Goal: Task Accomplishment & Management: Complete application form

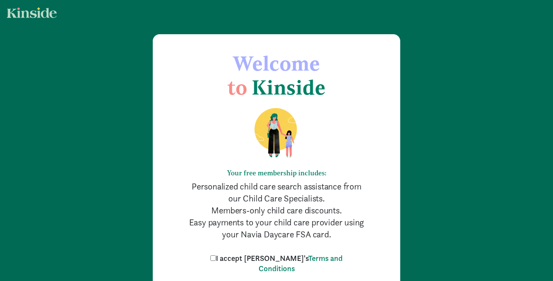
scroll to position [80, 0]
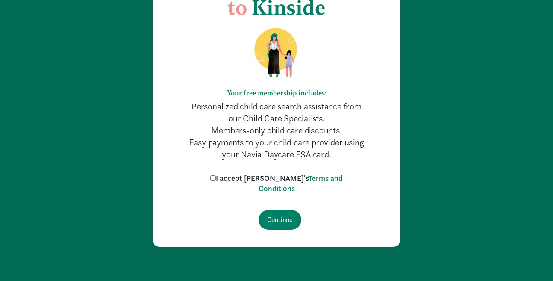
click at [216, 176] on input "I accept Kinside's Terms and Conditions" at bounding box center [214, 178] width 6 height 6
checkbox input "true"
click at [281, 214] on input "Continue" at bounding box center [280, 220] width 43 height 20
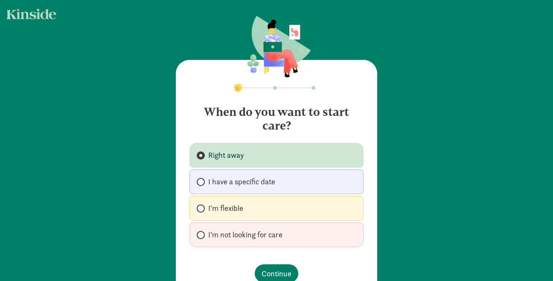
click at [254, 186] on span "I have a specific date" at bounding box center [241, 181] width 67 height 10
click at [202, 184] on input "I have a specific date" at bounding box center [200, 182] width 6 height 6
radio input "true"
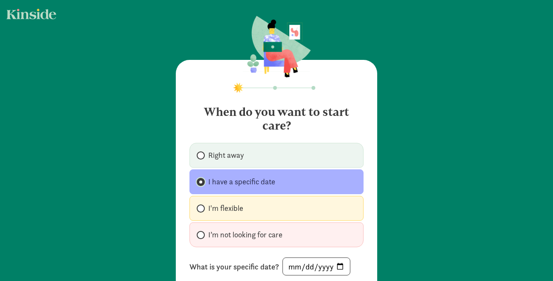
scroll to position [61, 0]
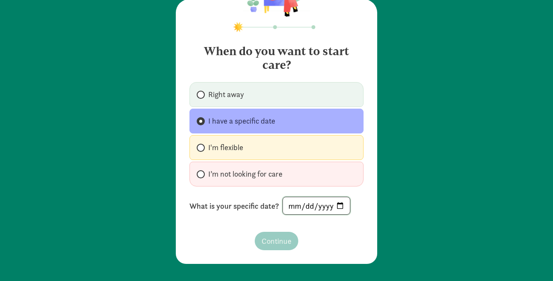
click at [341, 205] on input "date" at bounding box center [316, 205] width 67 height 17
type input "2026-01-14"
click at [269, 246] on span "Continue" at bounding box center [277, 241] width 30 height 12
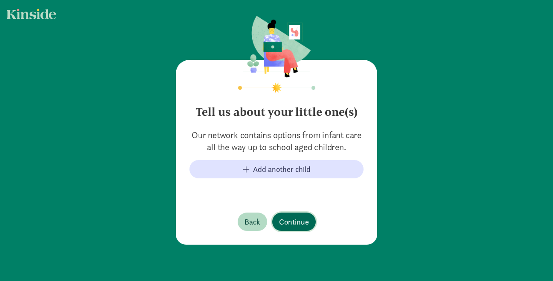
scroll to position [0, 0]
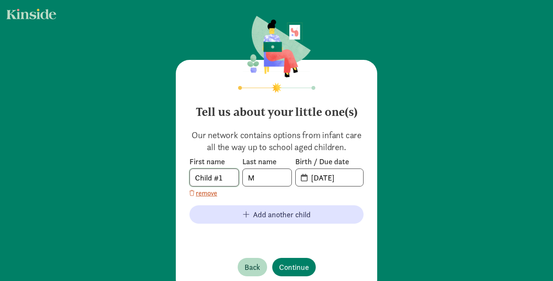
click at [228, 176] on input "Child #1" at bounding box center [214, 177] width 49 height 17
type input "C"
type input "M"
type input "Camilla"
click at [272, 183] on input "M" at bounding box center [267, 177] width 49 height 17
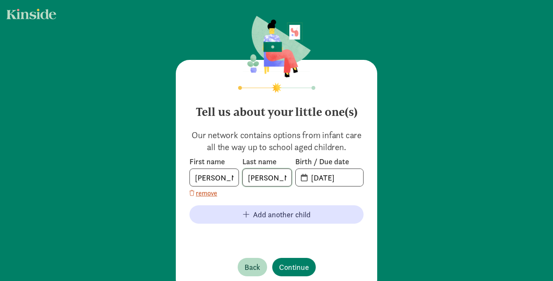
type input "Massey"
click at [342, 176] on input "09-16-2025" at bounding box center [334, 177] width 57 height 17
type input "11-03-2025"
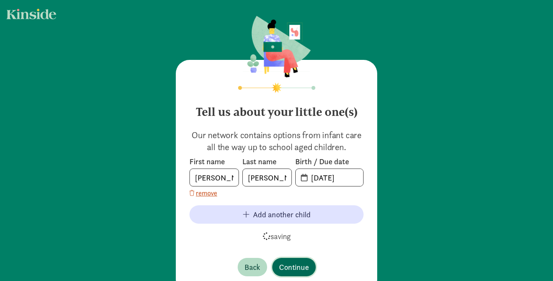
click at [298, 263] on span "Continue" at bounding box center [294, 267] width 30 height 12
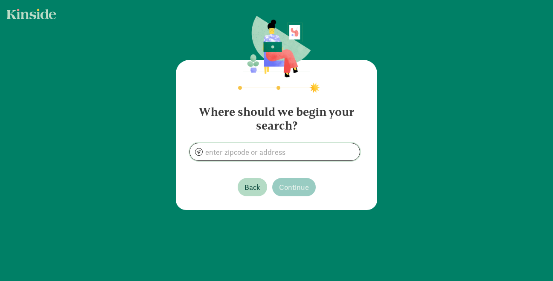
click at [278, 147] on input at bounding box center [275, 151] width 170 height 17
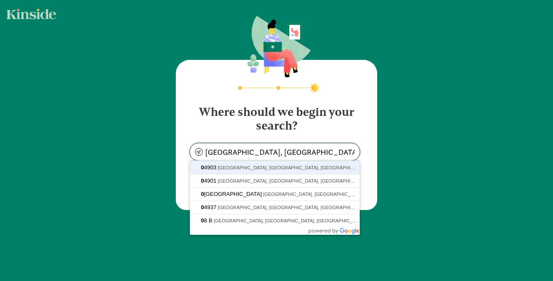
type input "Waterville, ME 04903, USA"
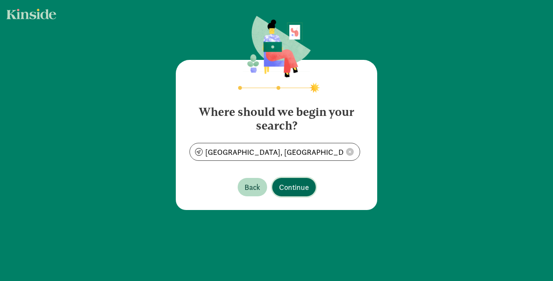
click at [281, 192] on span "Continue" at bounding box center [294, 187] width 30 height 12
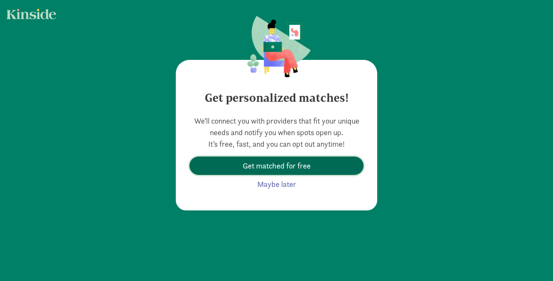
click at [287, 163] on span "Get matched for free" at bounding box center [277, 166] width 68 height 12
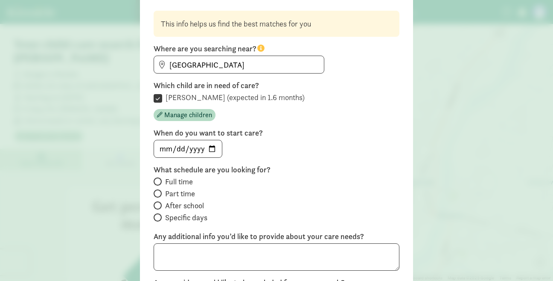
scroll to position [82, 0]
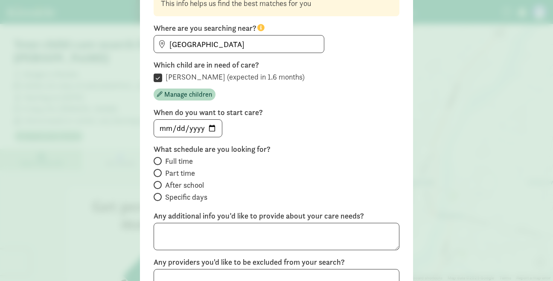
click at [184, 159] on span "Full time" at bounding box center [179, 161] width 28 height 10
click at [159, 159] on input "Full time" at bounding box center [157, 161] width 6 height 6
radio input "true"
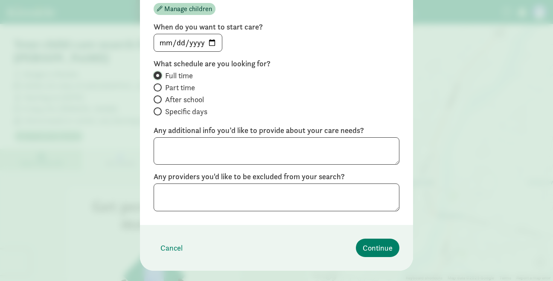
scroll to position [184, 0]
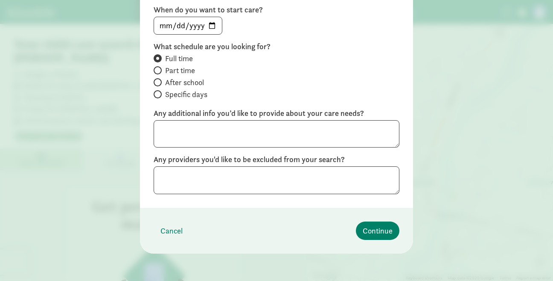
click at [374, 241] on footer "Cancel Continue" at bounding box center [276, 231] width 273 height 46
click at [374, 229] on span "Continue" at bounding box center [378, 231] width 30 height 12
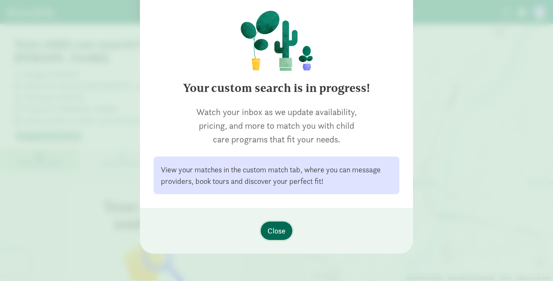
scroll to position [69, 0]
click at [278, 228] on span "Close" at bounding box center [277, 231] width 18 height 12
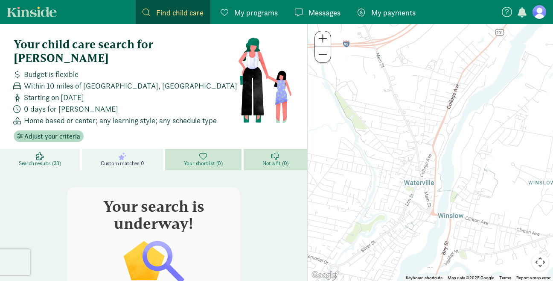
click at [64, 152] on link "Search results (33)" at bounding box center [41, 159] width 82 height 21
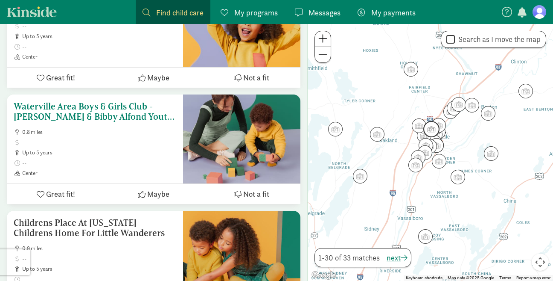
scroll to position [661, 0]
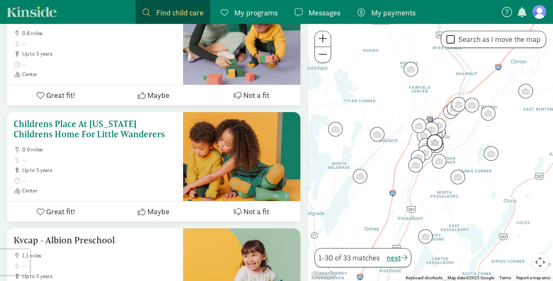
click at [90, 119] on h5 "Childrens Place At Maine Childrens Home For Little Wanderers" at bounding box center [95, 129] width 163 height 20
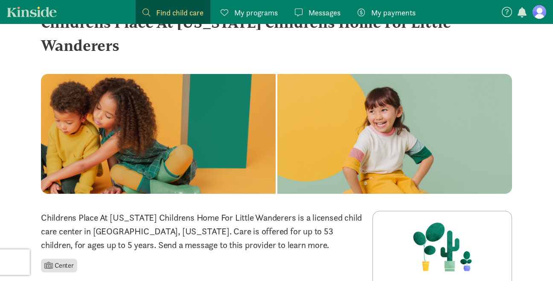
scroll to position [67, 0]
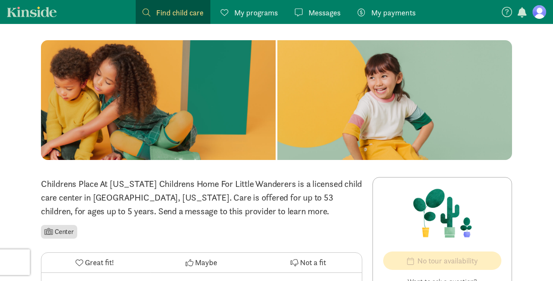
click at [391, 13] on span "My payments" at bounding box center [393, 13] width 44 height 12
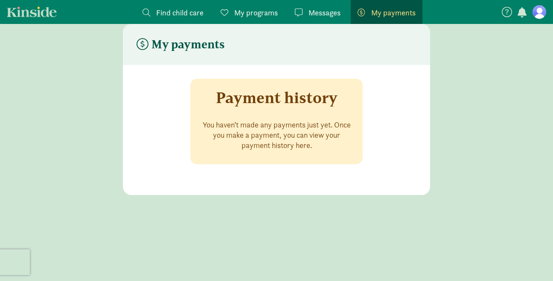
scroll to position [17, 0]
click at [322, 10] on span "Messages" at bounding box center [325, 13] width 32 height 12
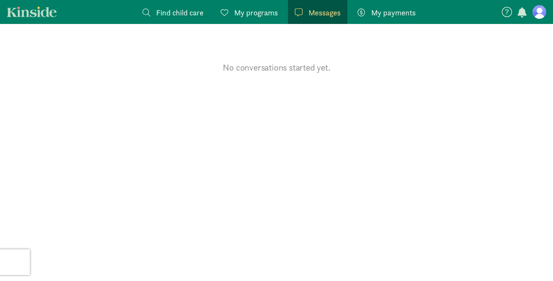
click at [233, 11] on div "My programs Programs" at bounding box center [249, 13] width 57 height 12
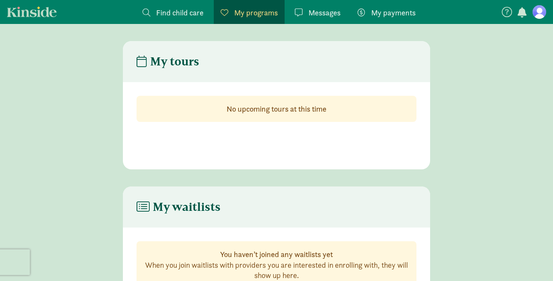
click at [170, 13] on span "Find child care" at bounding box center [179, 13] width 47 height 12
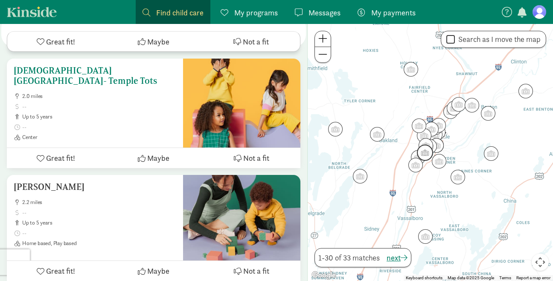
scroll to position [1734, 0]
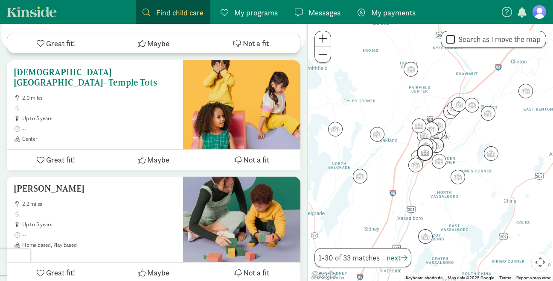
click at [58, 67] on h5 "Temple Academy- Temple Tots" at bounding box center [95, 77] width 163 height 20
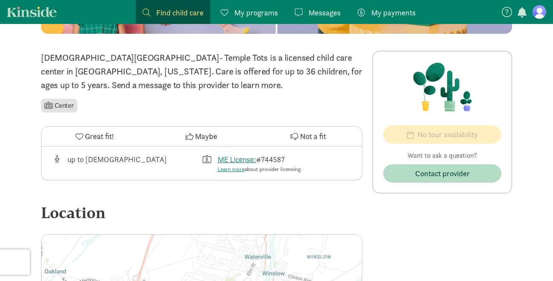
scroll to position [54, 0]
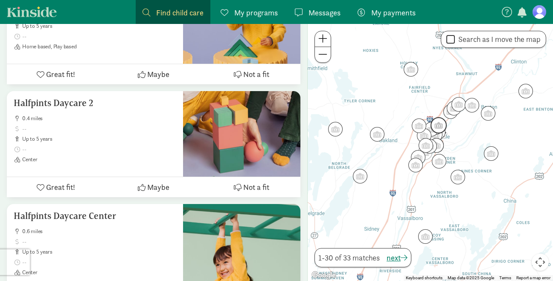
scroll to position [52, 0]
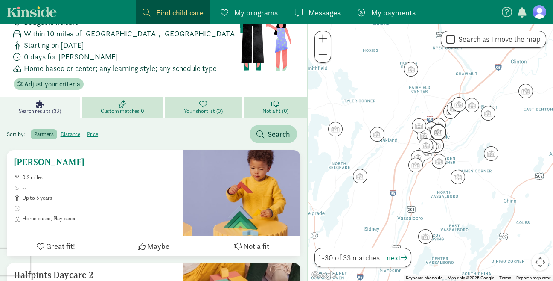
click at [71, 157] on h5 "[PERSON_NAME]" at bounding box center [95, 162] width 163 height 10
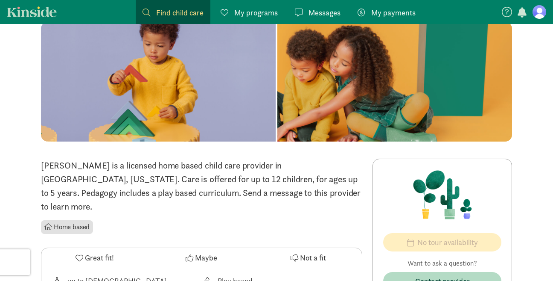
scroll to position [152, 0]
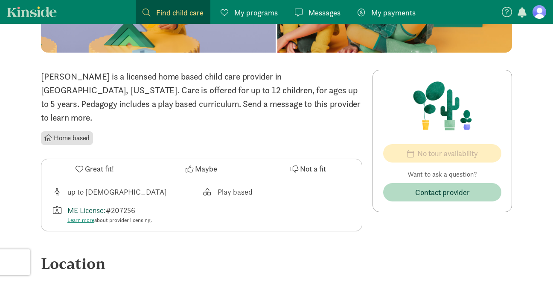
click at [96, 205] on link "ME License:" at bounding box center [86, 210] width 38 height 10
click at [80, 216] on link "Learn more" at bounding box center [80, 219] width 27 height 7
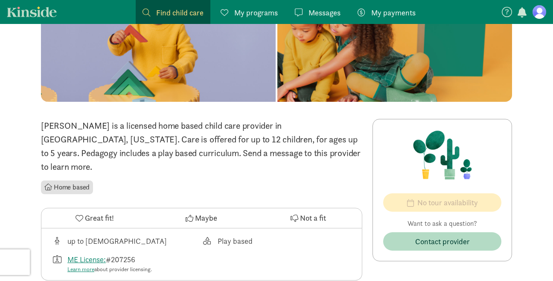
scroll to position [0, 0]
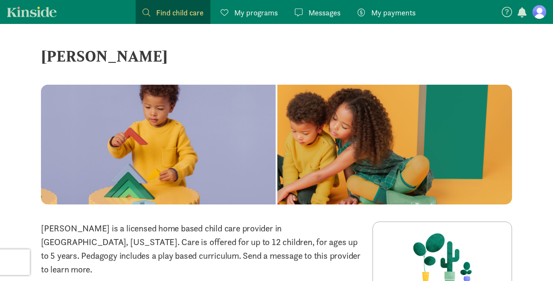
click at [150, 57] on div "[PERSON_NAME]" at bounding box center [276, 55] width 471 height 23
copy div "[PERSON_NAME] ‹ › ×"
